Goal: Transaction & Acquisition: Purchase product/service

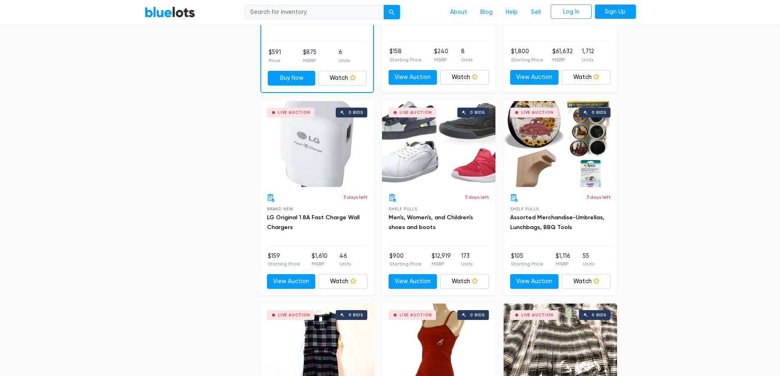
scroll to position [1474, 0]
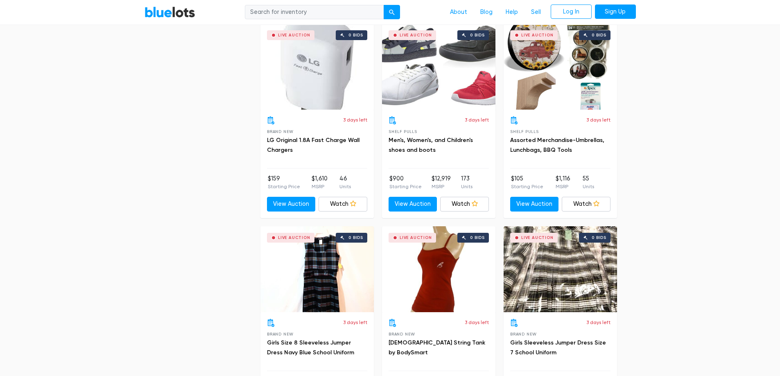
click at [438, 95] on div "Live Auction 0 bids" at bounding box center [438, 67] width 113 height 86
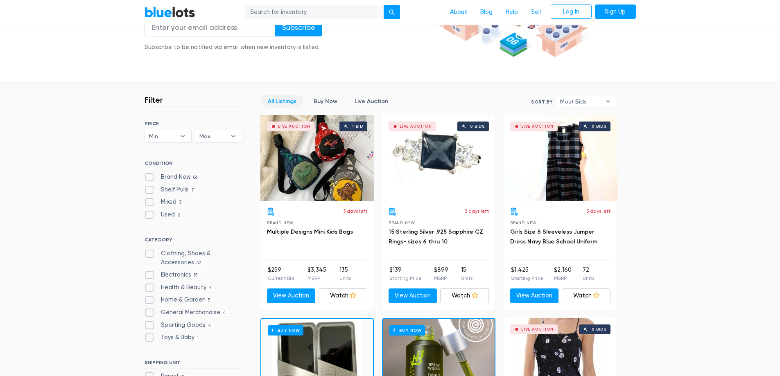
scroll to position [164, 0]
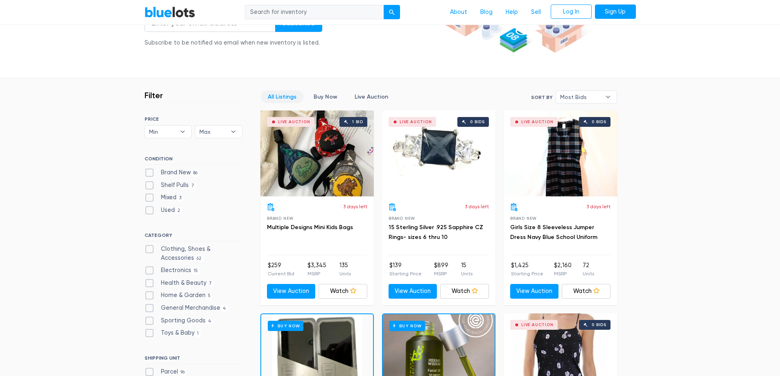
click at [149, 171] on label "Brand New 86" at bounding box center [173, 172] width 56 height 9
click at [149, 171] on New"] "Brand New 86" at bounding box center [147, 170] width 5 height 5
checkbox New"] "true"
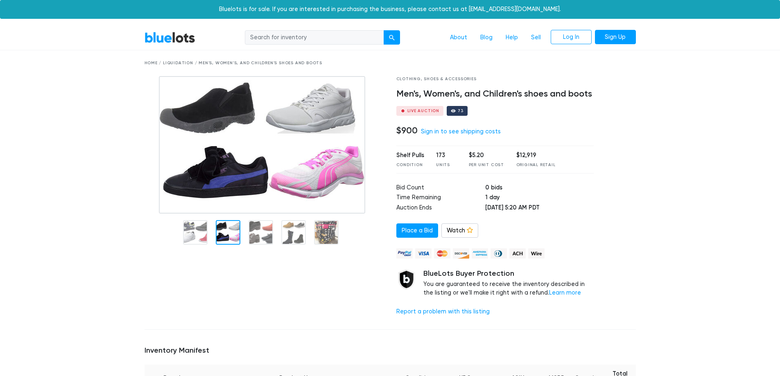
click at [218, 209] on img at bounding box center [262, 145] width 206 height 138
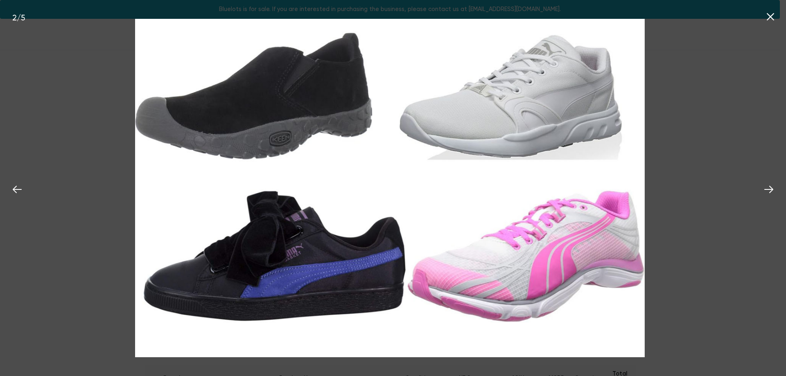
click at [776, 21] on icon at bounding box center [771, 17] width 12 height 12
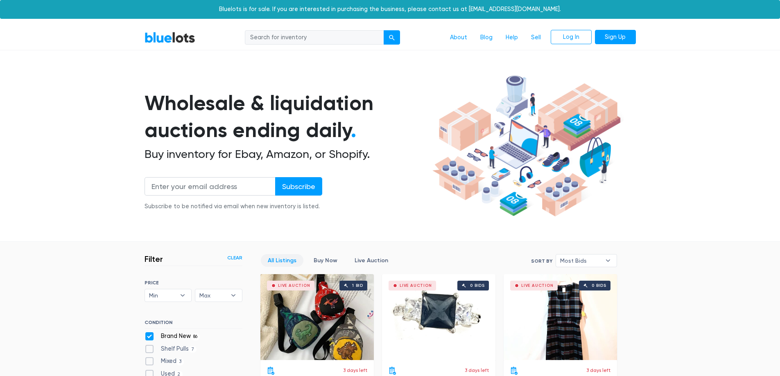
scroll to position [220, 0]
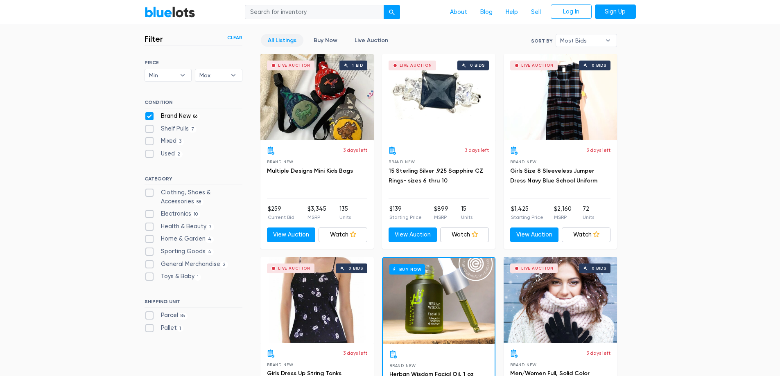
click at [151, 194] on label "Clothing, Shoes & Accessories 58" at bounding box center [194, 197] width 98 height 18
click at [150, 194] on Accessories"] "Clothing, Shoes & Accessories 58" at bounding box center [147, 190] width 5 height 5
checkbox Accessories"] "true"
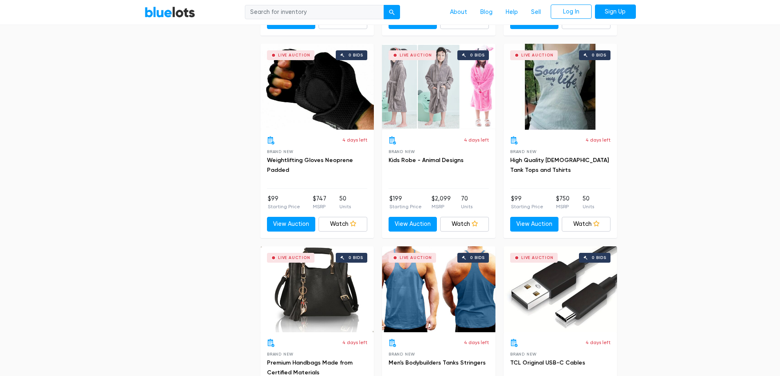
scroll to position [2268, 0]
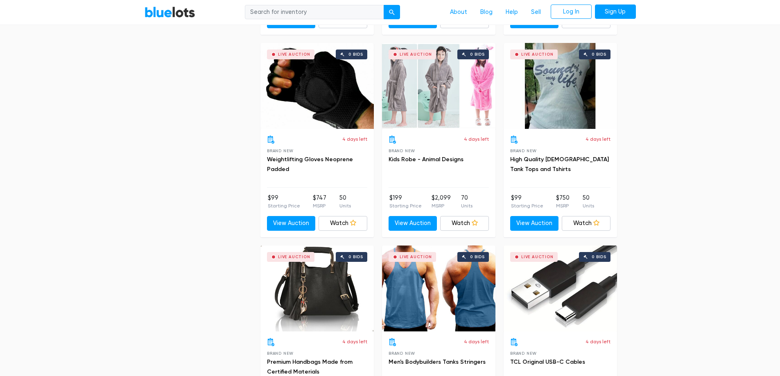
click at [328, 104] on div "Live Auction 0 bids" at bounding box center [316, 86] width 113 height 86
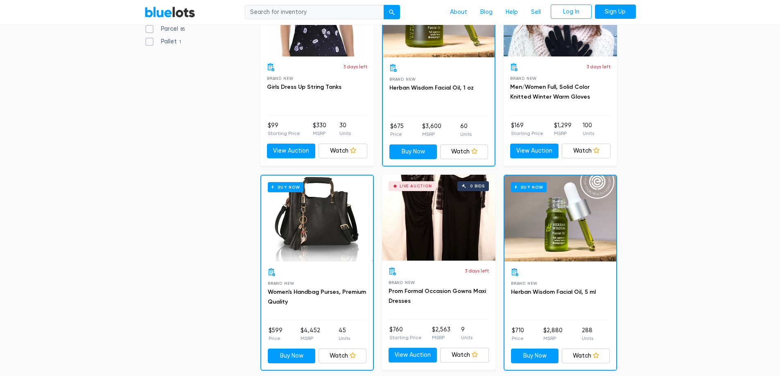
scroll to position [261, 0]
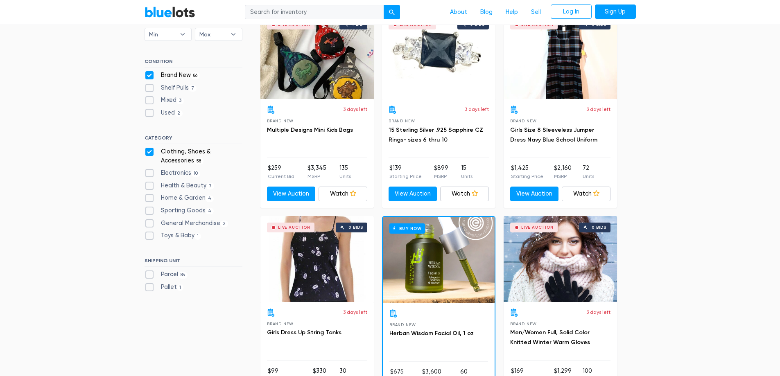
click at [149, 199] on label "Home & Garden 4" at bounding box center [180, 198] width 70 height 9
click at [149, 199] on Garden"] "Home & Garden 4" at bounding box center [147, 196] width 5 height 5
checkbox Garden"] "true"
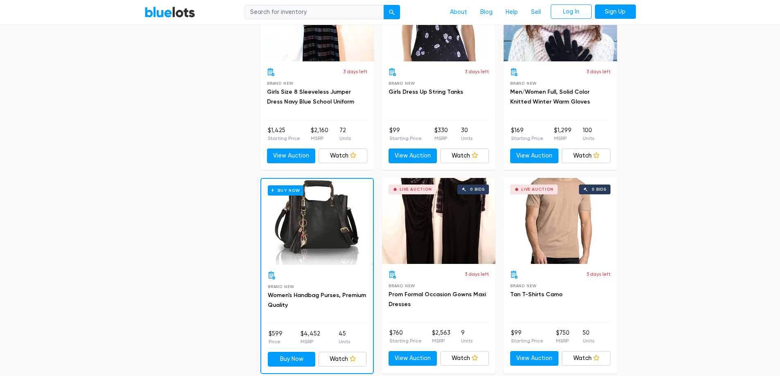
scroll to position [507, 0]
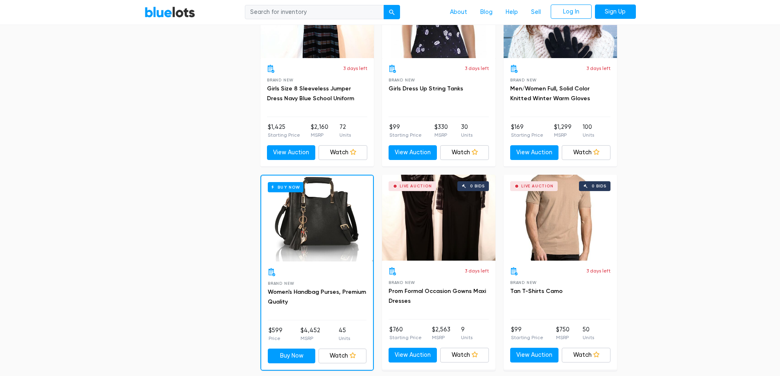
click at [548, 223] on div "Live Auction 0 bids" at bounding box center [560, 218] width 113 height 86
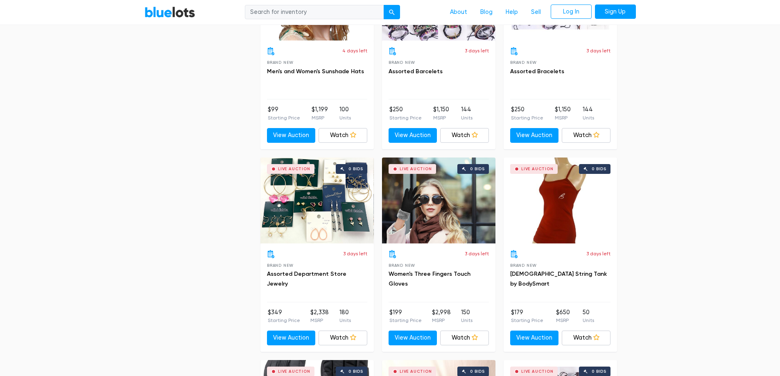
scroll to position [2882, 0]
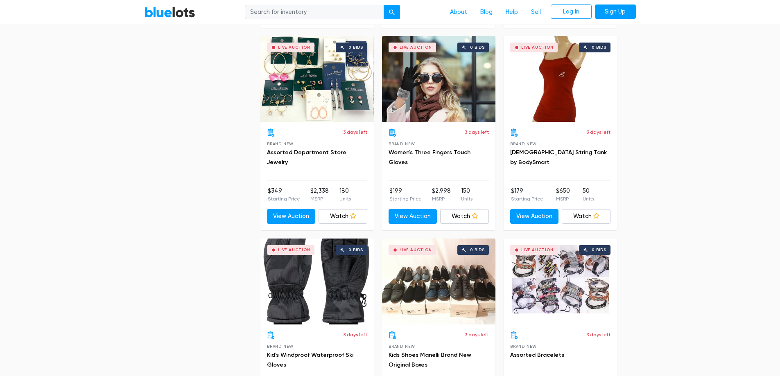
click at [427, 95] on div "Live Auction 0 bids" at bounding box center [438, 79] width 113 height 86
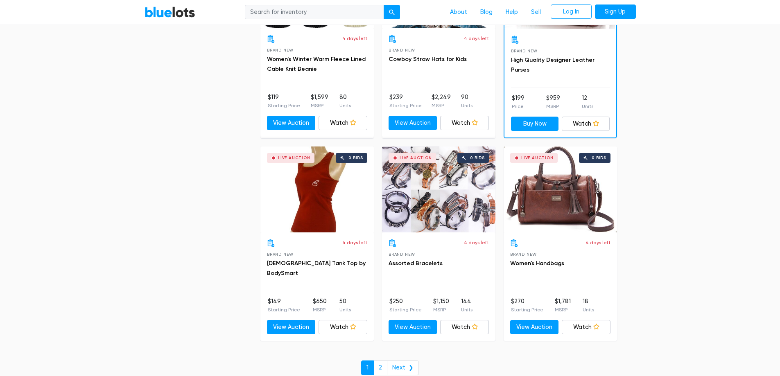
scroll to position [3375, 0]
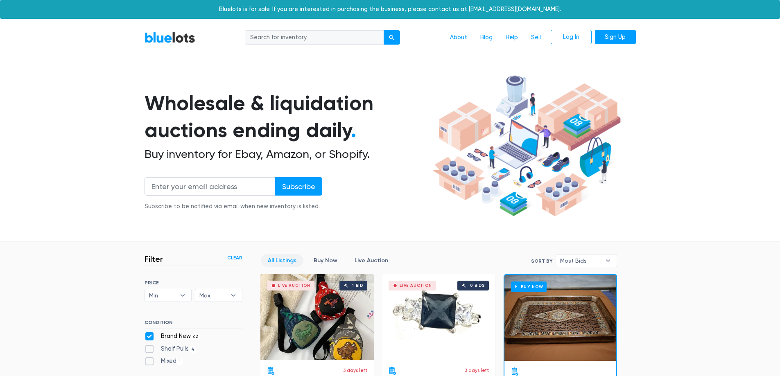
scroll to position [220, 0]
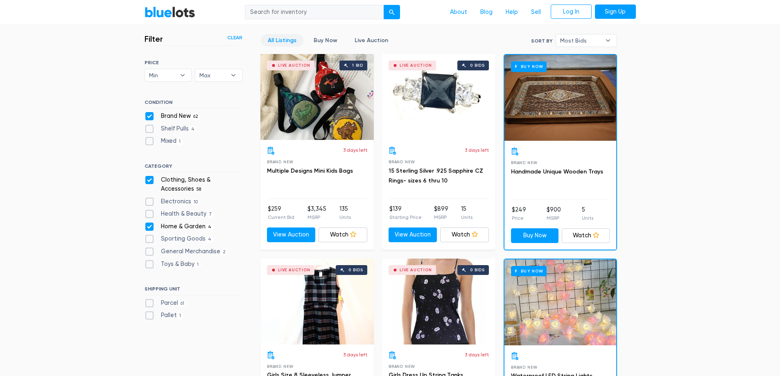
click at [149, 180] on label "Clothing, Shoes & Accessories 58" at bounding box center [194, 185] width 98 height 18
click at [149, 180] on Accessories"] "Clothing, Shoes & Accessories 58" at bounding box center [147, 178] width 5 height 5
checkbox Accessories"] "false"
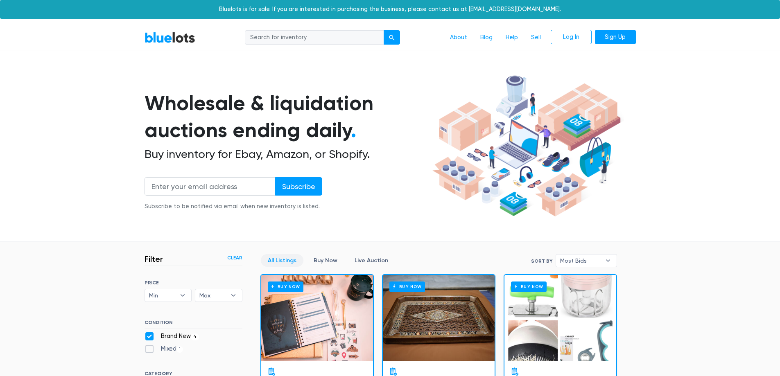
scroll to position [220, 0]
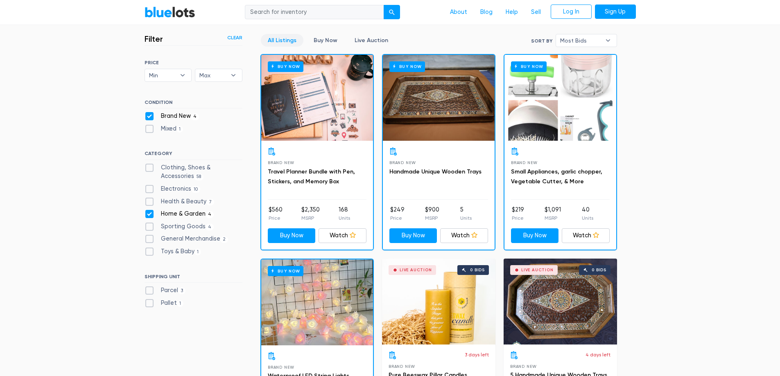
click at [152, 116] on label "Brand New 4" at bounding box center [172, 116] width 55 height 9
click at [150, 116] on New"] "Brand New 4" at bounding box center [147, 114] width 5 height 5
checkbox New"] "false"
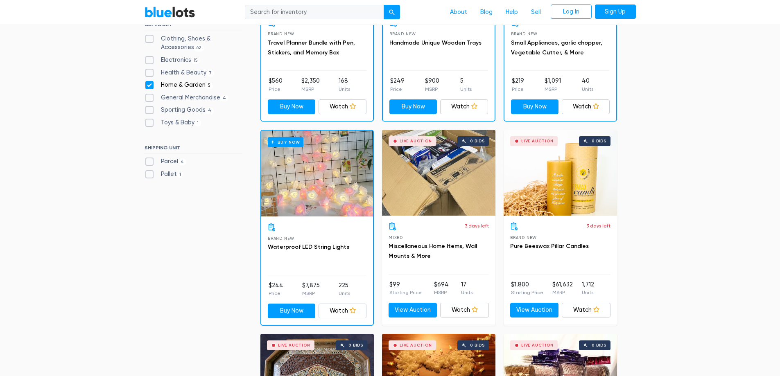
scroll to position [220, 0]
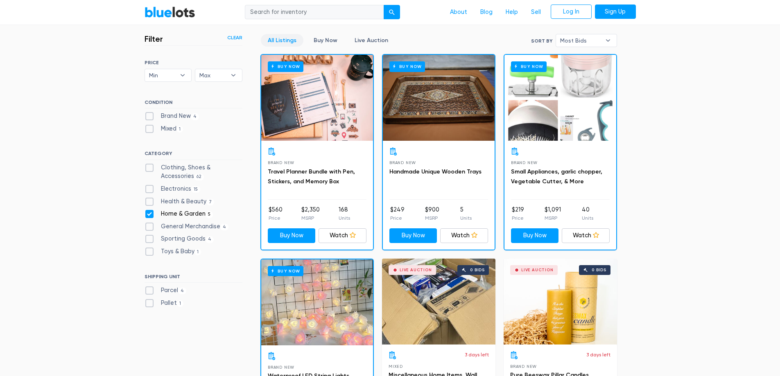
click at [149, 228] on label "General Merchandise 4" at bounding box center [187, 226] width 84 height 9
click at [149, 228] on Merchandise"] "General Merchandise 4" at bounding box center [147, 224] width 5 height 5
checkbox Merchandise"] "true"
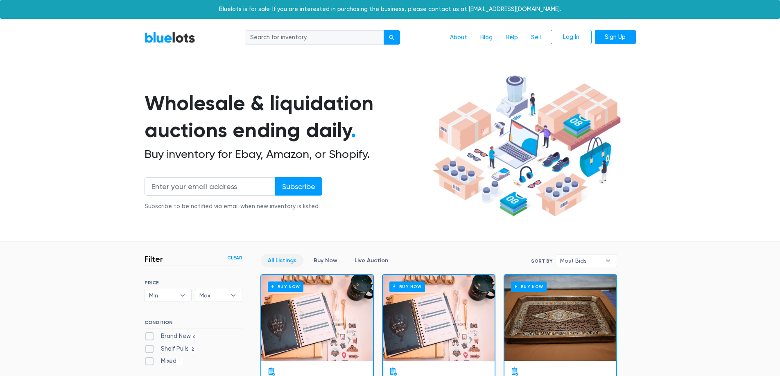
scroll to position [220, 0]
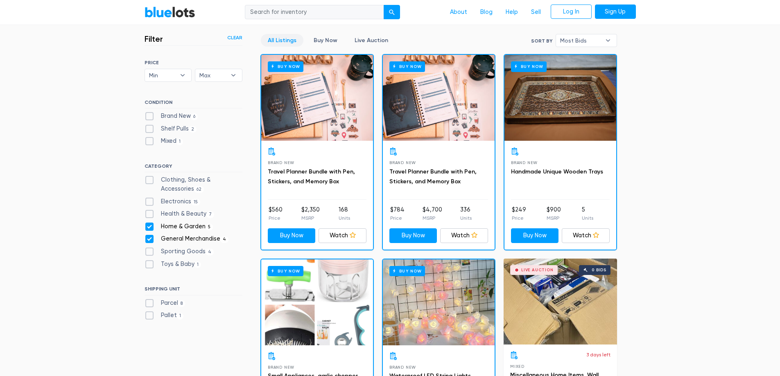
click at [150, 226] on label "Home & Garden 5" at bounding box center [179, 226] width 69 height 9
click at [150, 226] on Garden"] "Home & Garden 5" at bounding box center [147, 224] width 5 height 5
checkbox Garden"] "false"
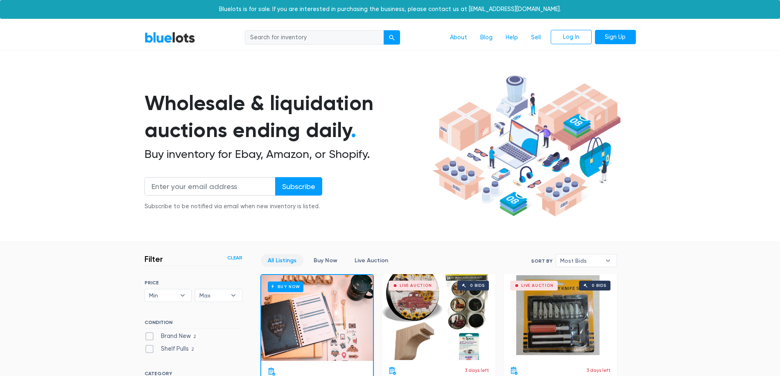
scroll to position [220, 0]
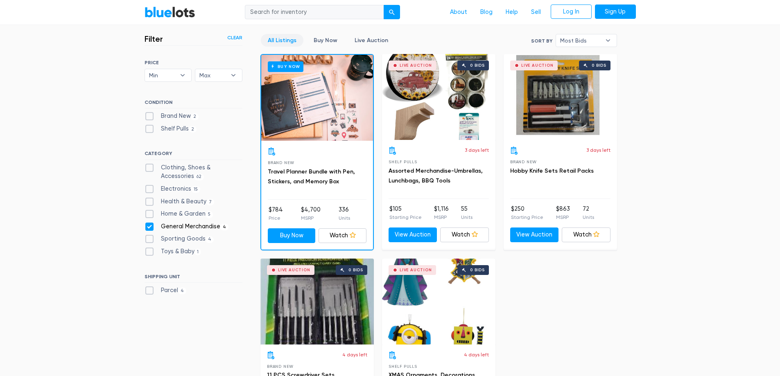
click at [149, 241] on label "Sporting Goods 4" at bounding box center [180, 239] width 70 height 9
click at [149, 240] on Goods"] "Sporting Goods 4" at bounding box center [147, 237] width 5 height 5
checkbox Goods"] "true"
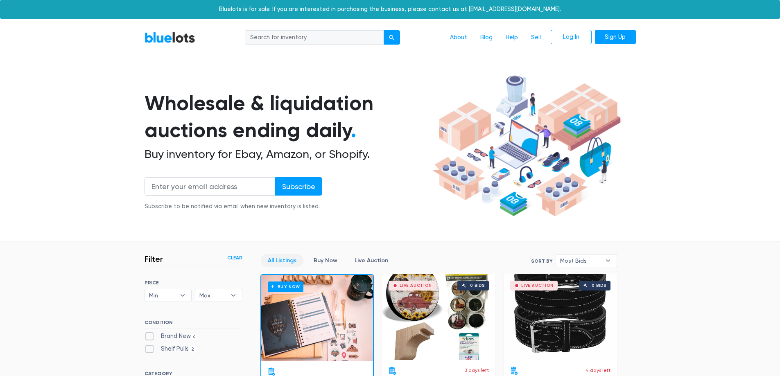
scroll to position [220, 0]
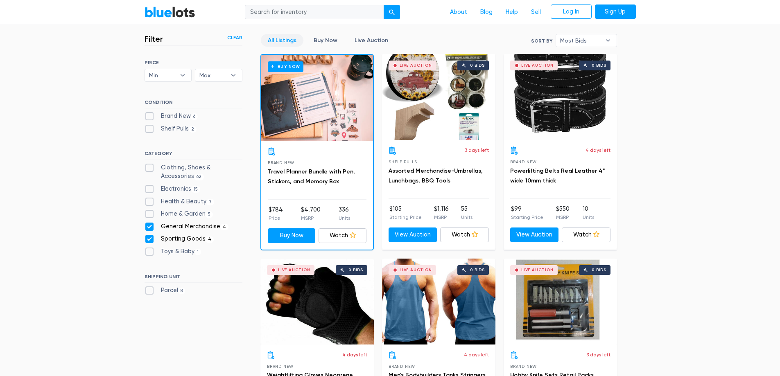
click at [150, 226] on label "General Merchandise 4" at bounding box center [187, 226] width 84 height 9
click at [150, 226] on Merchandise"] "General Merchandise 4" at bounding box center [147, 224] width 5 height 5
checkbox Merchandise"] "false"
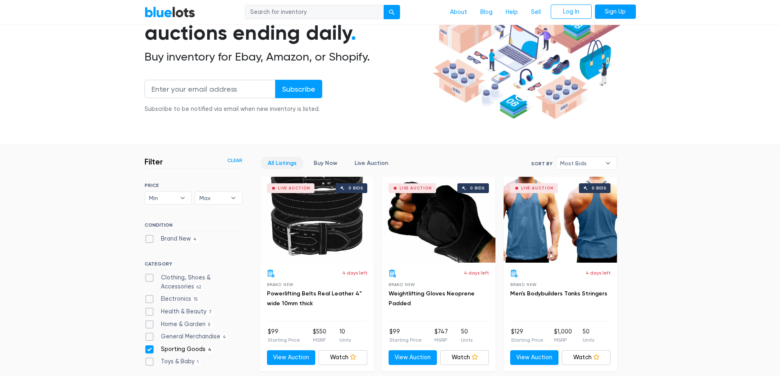
scroll to position [138, 0]
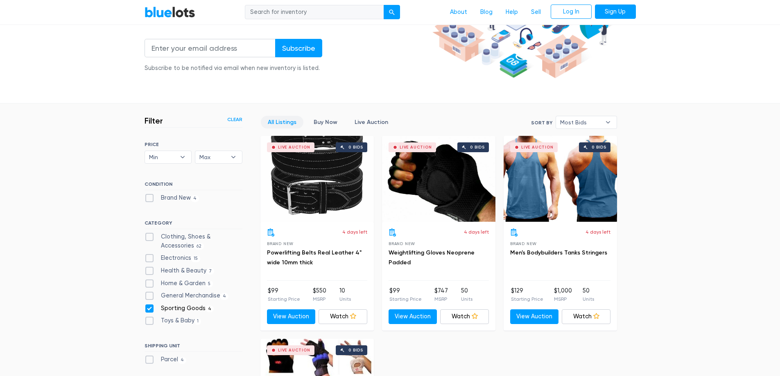
drag, startPoint x: 150, startPoint y: 308, endPoint x: 177, endPoint y: 313, distance: 27.4
click at [150, 308] on label "Sporting Goods 4" at bounding box center [180, 308] width 70 height 9
click at [150, 308] on Goods"] "Sporting Goods 4" at bounding box center [147, 306] width 5 height 5
checkbox Goods"] "false"
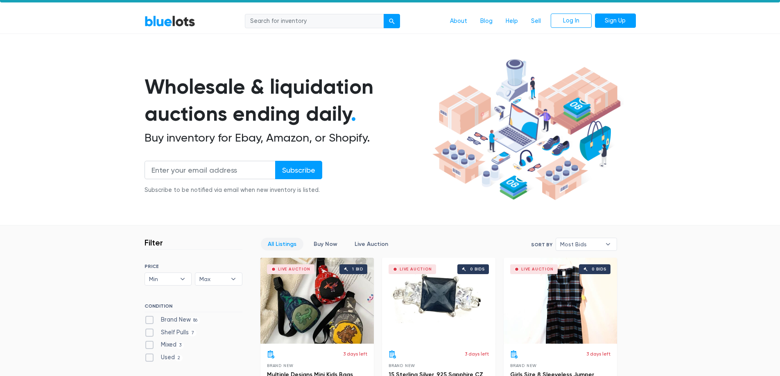
scroll to position [16, 0]
